Goal: Information Seeking & Learning: Learn about a topic

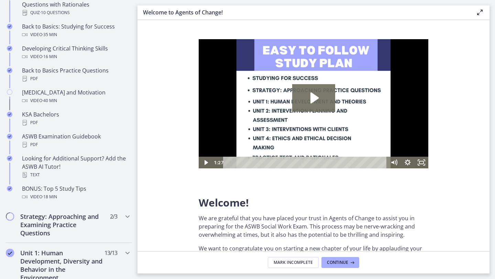
scroll to position [228, 0]
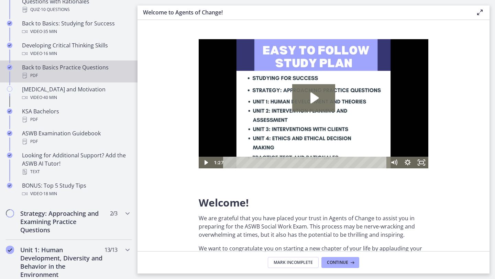
click at [83, 78] on div "PDF" at bounding box center [75, 75] width 107 height 8
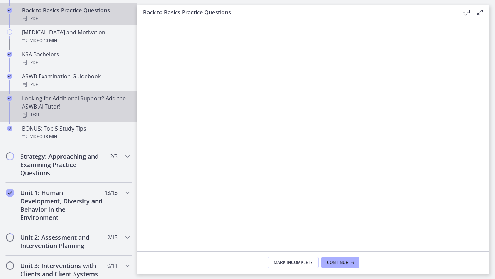
scroll to position [290, 0]
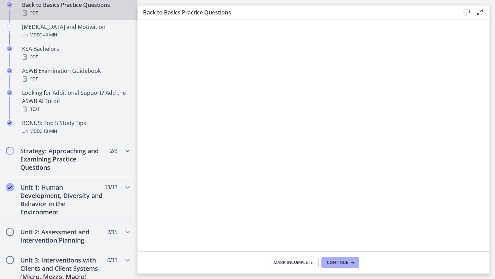
click at [122, 149] on div "Strategy: Approaching and Examining Practice Questions 2 / 3 Completed" at bounding box center [68, 159] width 126 height 36
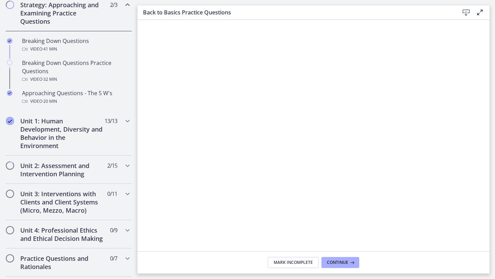
scroll to position [165, 0]
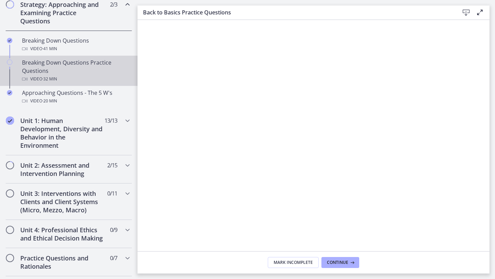
click at [79, 73] on div "Breaking Down Questions Practice Questions Video · 32 min" at bounding box center [75, 70] width 107 height 25
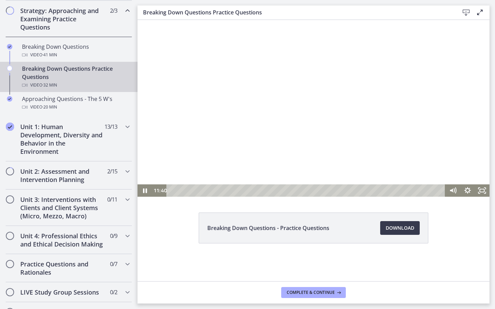
scroll to position [160, 0]
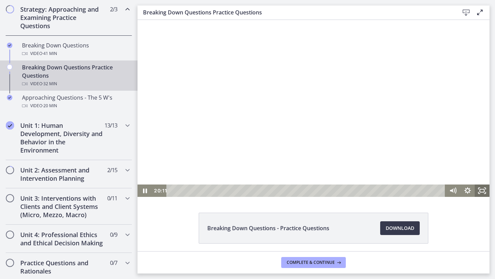
click at [483, 194] on icon "Fullscreen" at bounding box center [481, 190] width 15 height 12
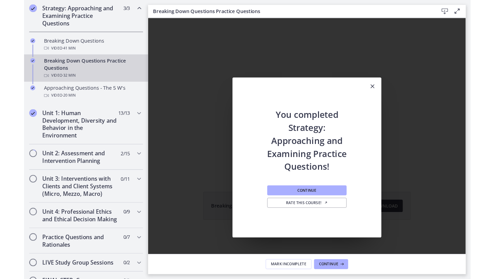
scroll to position [0, 0]
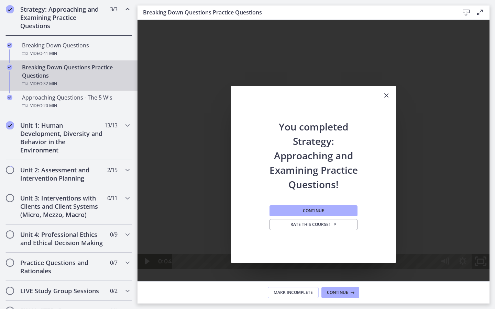
click at [491, 271] on icon "Fullscreen" at bounding box center [480, 262] width 21 height 18
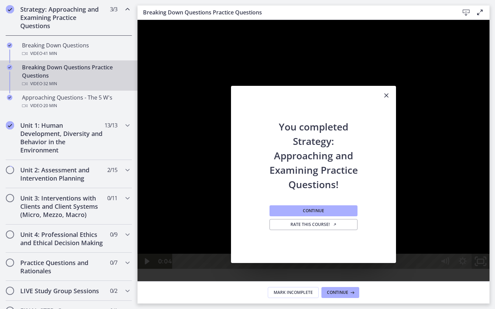
click at [491, 271] on icon "Unfullscreen" at bounding box center [480, 262] width 21 height 18
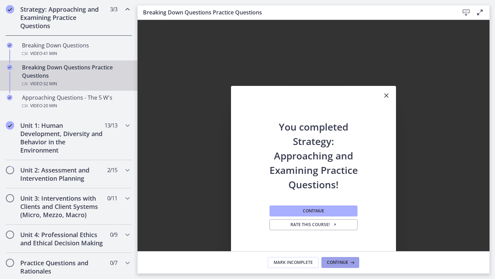
click at [339, 262] on span "Continue" at bounding box center [337, 262] width 21 height 5
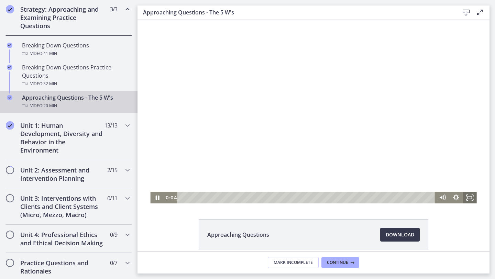
click at [464, 197] on icon "Fullscreen" at bounding box center [470, 198] width 14 height 12
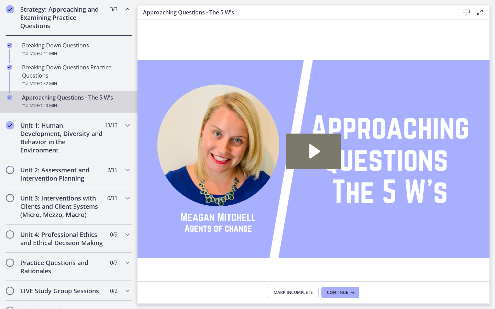
click at [489, 279] on icon "Fullscreen" at bounding box center [480, 290] width 18 height 15
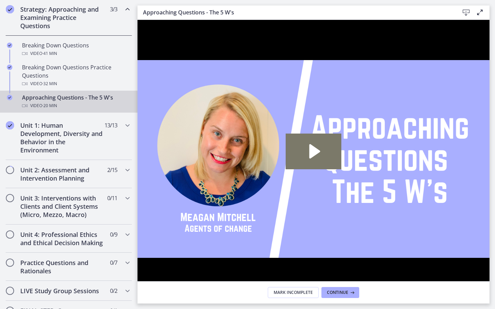
click at [491, 279] on icon "Unfullscreen" at bounding box center [480, 291] width 21 height 18
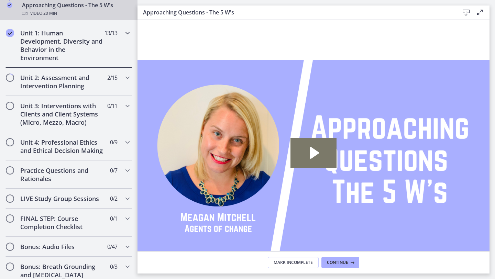
scroll to position [241, 0]
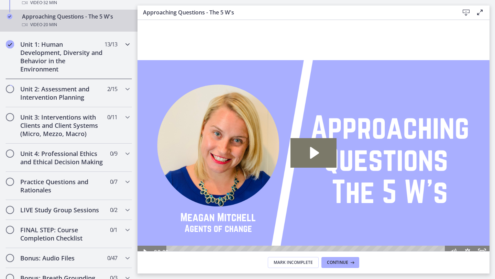
click at [127, 45] on icon "Chapters" at bounding box center [127, 44] width 8 height 8
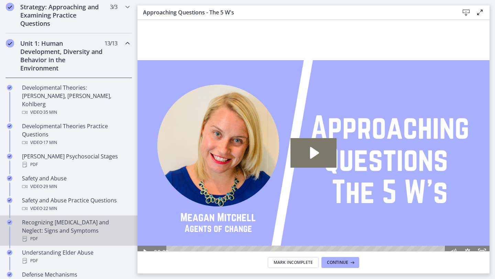
scroll to position [162, 0]
